Goal: Book appointment/travel/reservation

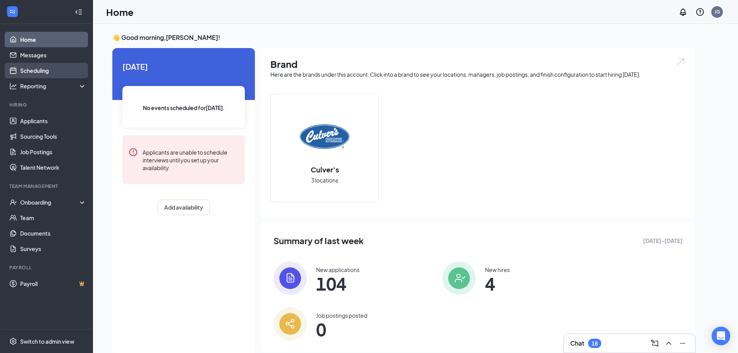
click at [44, 76] on link "Scheduling" at bounding box center [53, 70] width 66 height 15
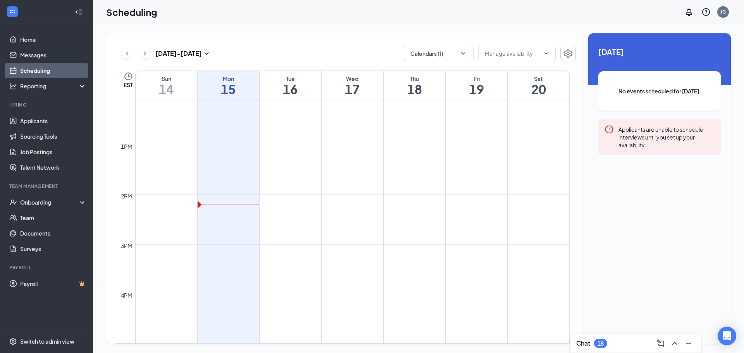
scroll to position [613, 0]
click at [244, 190] on td at bounding box center [352, 187] width 434 height 12
click at [201, 189] on td at bounding box center [352, 187] width 434 height 12
click at [200, 190] on td at bounding box center [352, 187] width 434 height 12
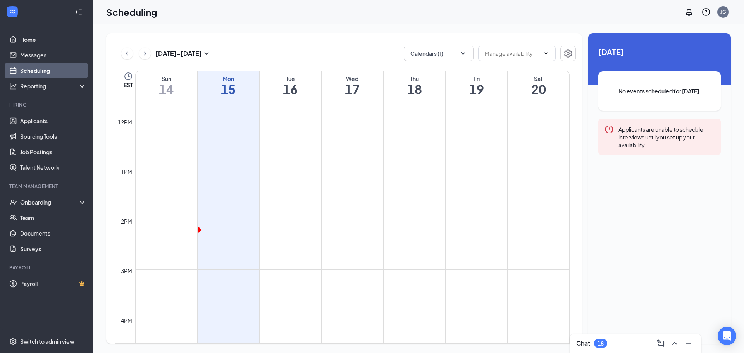
click at [199, 231] on td at bounding box center [352, 226] width 434 height 12
click at [467, 52] on button "Calendars (1)" at bounding box center [439, 53] width 70 height 15
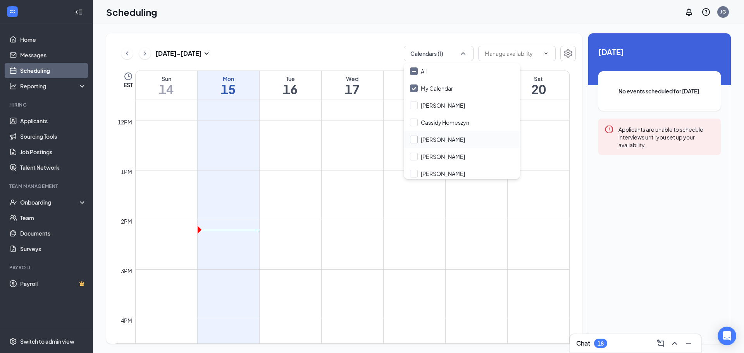
click at [446, 141] on input "[PERSON_NAME]" at bounding box center [437, 140] width 55 height 8
checkbox input "true"
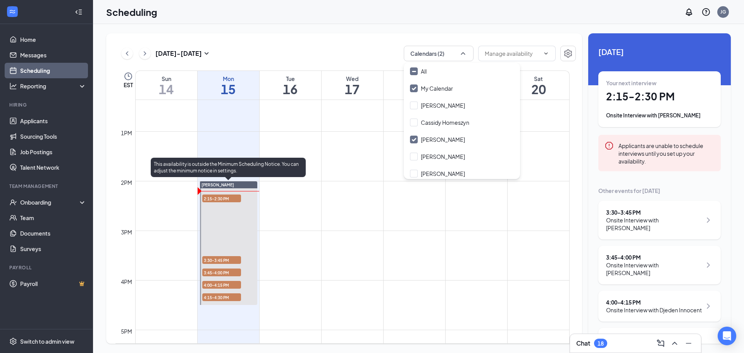
scroll to position [652, 0]
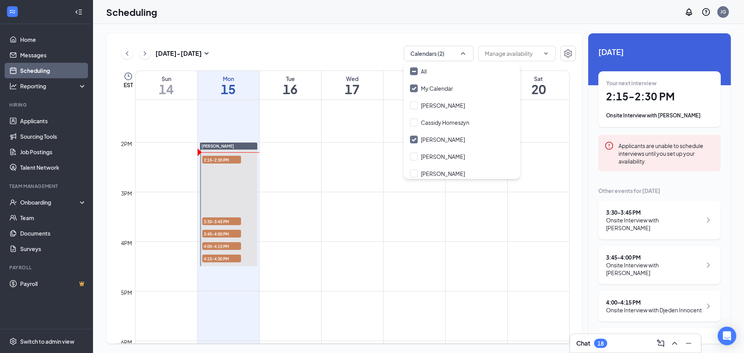
click at [304, 215] on td at bounding box center [352, 210] width 434 height 12
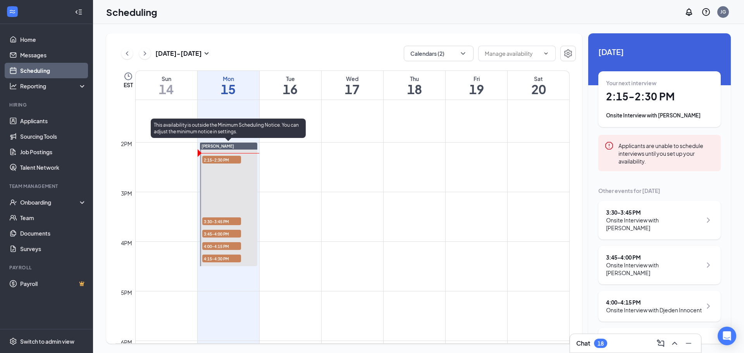
click at [228, 160] on span "2:15-2:30 PM" at bounding box center [221, 160] width 39 height 8
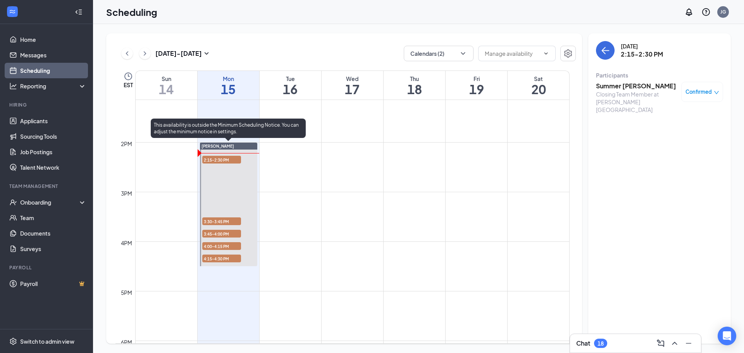
click at [219, 161] on span "2:15-2:30 PM" at bounding box center [221, 160] width 39 height 8
click at [227, 220] on span "3:30-3:45 PM" at bounding box center [221, 221] width 39 height 8
click at [219, 160] on span "2:15-2:30 PM" at bounding box center [221, 160] width 39 height 8
click at [221, 221] on span "3:30-3:45 PM" at bounding box center [221, 221] width 39 height 8
click at [220, 231] on span "3:45-4:00 PM" at bounding box center [221, 234] width 39 height 8
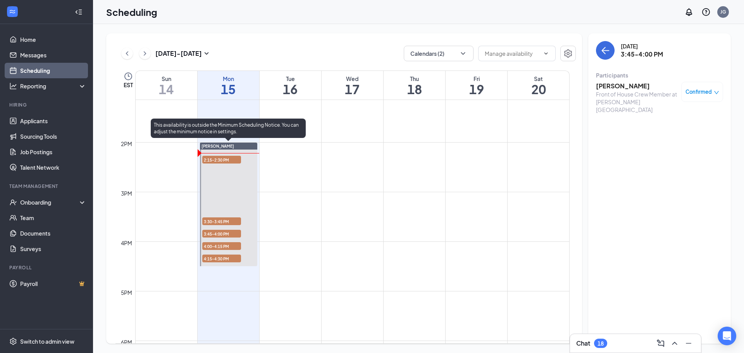
click at [219, 248] on span "4:00-4:15 PM" at bounding box center [221, 246] width 39 height 8
click at [219, 256] on span "4:15-4:30 PM" at bounding box center [221, 259] width 39 height 8
